Goal: Information Seeking & Learning: Understand process/instructions

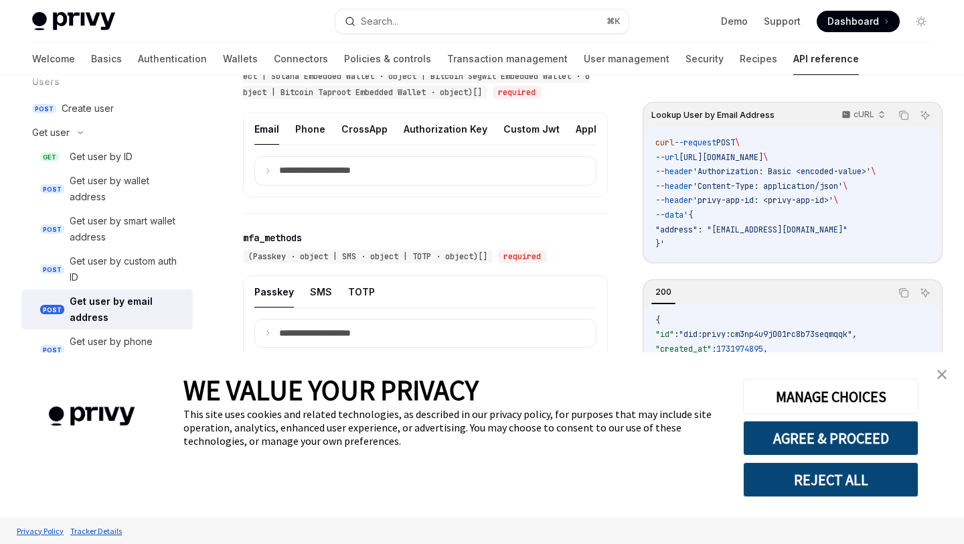
scroll to position [841, 0]
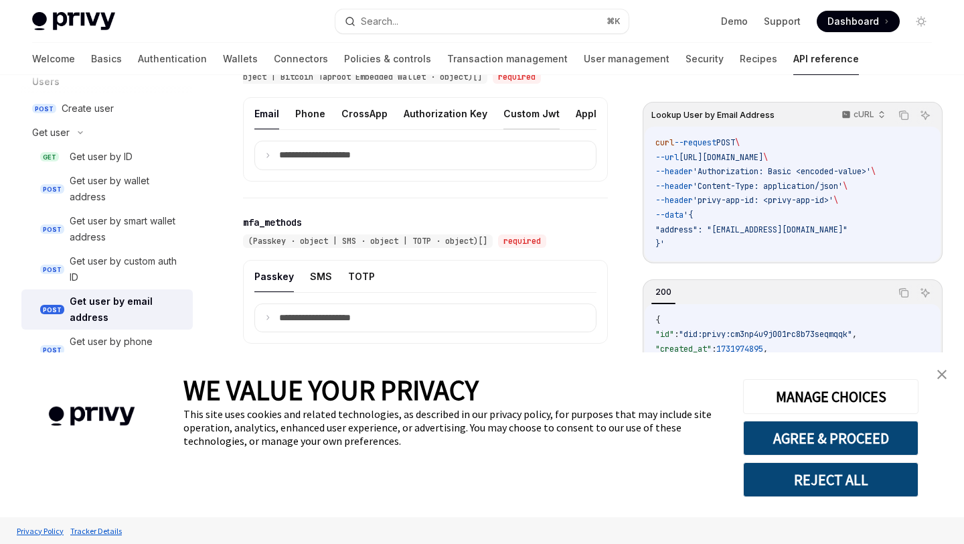
click at [515, 129] on button "Custom Jwt" at bounding box center [532, 113] width 56 height 31
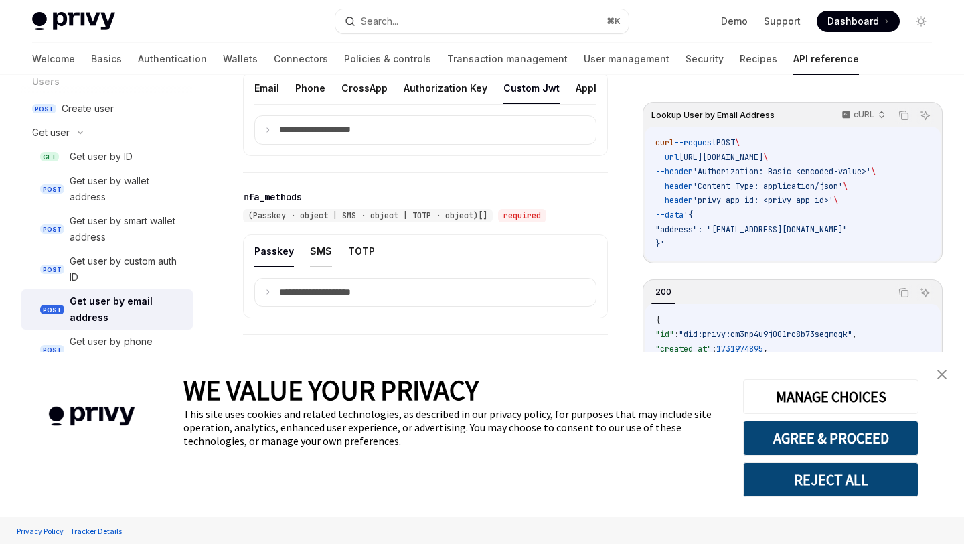
click at [321, 267] on button "SMS" at bounding box center [321, 250] width 22 height 31
click at [352, 258] on button "TOTP" at bounding box center [361, 250] width 27 height 31
click at [307, 102] on button "Phone" at bounding box center [310, 87] width 30 height 31
type textarea "*"
click at [268, 133] on icon at bounding box center [267, 130] width 7 height 7
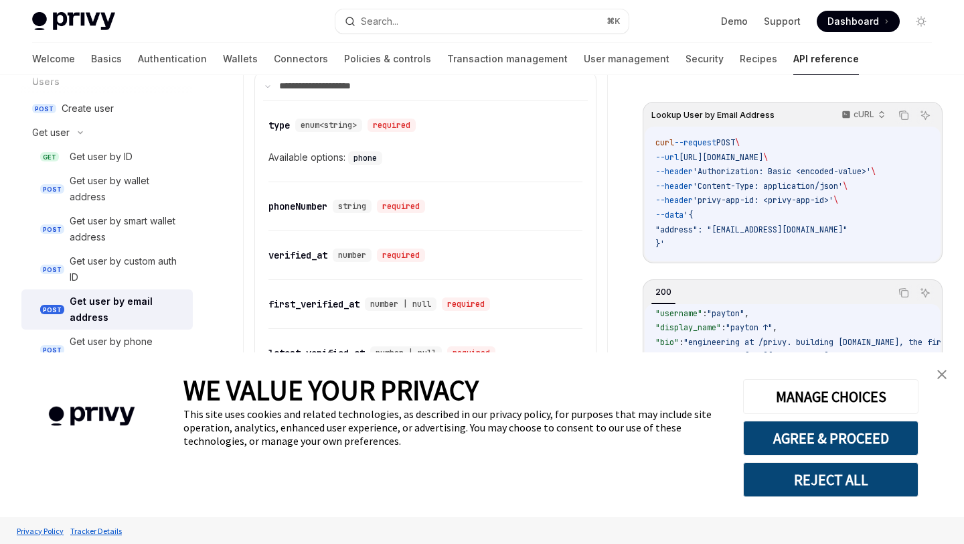
scroll to position [225, 0]
click at [943, 375] on img "close banner" at bounding box center [941, 374] width 9 height 9
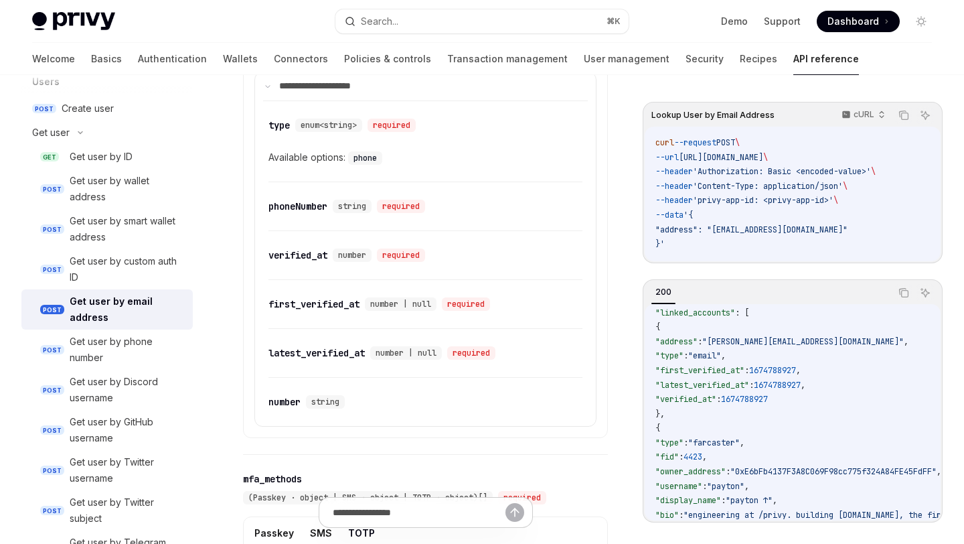
scroll to position [0, 0]
